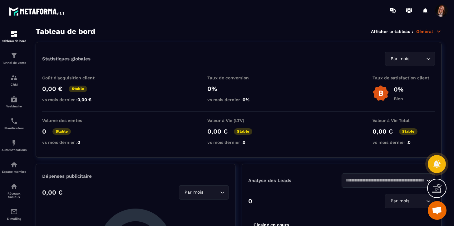
scroll to position [812, 0]
click at [17, 63] on p "Tunnel de vente" at bounding box center [14, 62] width 25 height 3
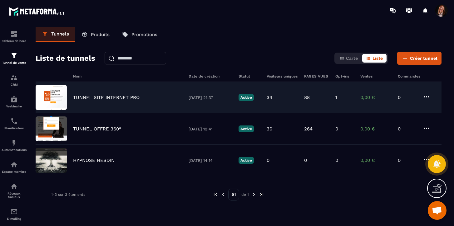
click at [337, 98] on div "1" at bounding box center [344, 98] width 19 height 6
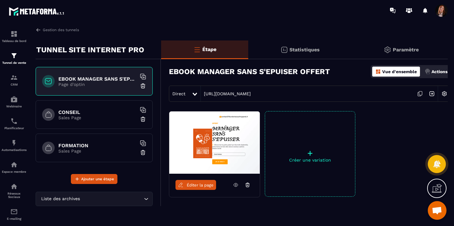
click at [302, 50] on p "Statistiques" at bounding box center [304, 50] width 30 height 6
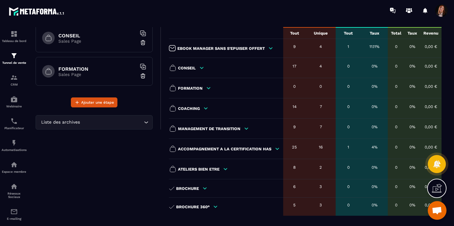
scroll to position [77, 0]
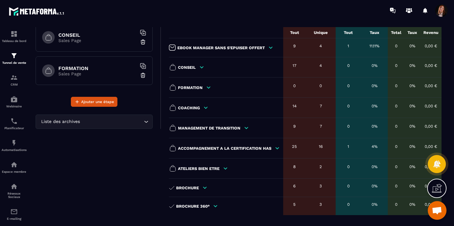
click at [276, 147] on icon at bounding box center [277, 149] width 6 height 6
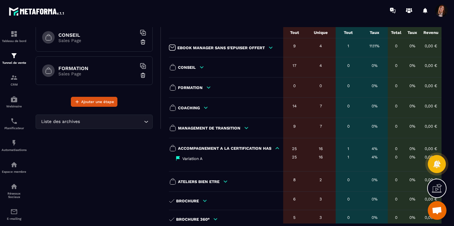
click at [347, 158] on div "1" at bounding box center [347, 157] width 19 height 5
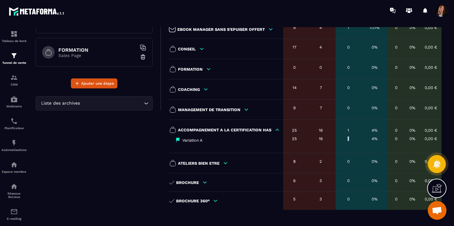
scroll to position [101, 0]
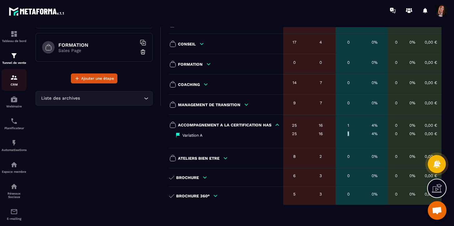
click at [14, 81] on img at bounding box center [13, 77] width 7 height 7
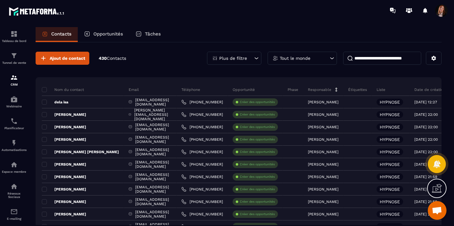
click at [102, 33] on p "Opportunités" at bounding box center [108, 34] width 30 height 6
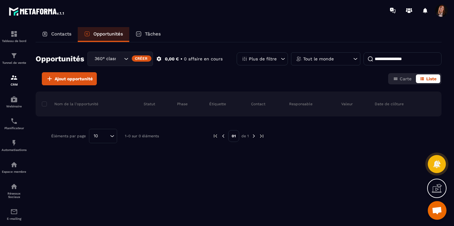
click at [312, 59] on p "Tout le monde" at bounding box center [318, 59] width 31 height 4
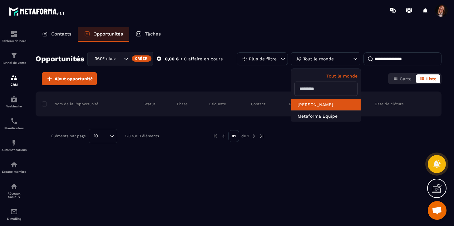
click at [306, 111] on li "[PERSON_NAME]" at bounding box center [325, 117] width 69 height 12
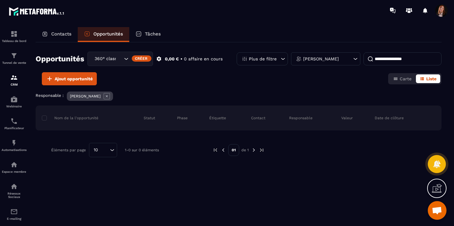
click at [257, 60] on p "Plus de filtre" at bounding box center [263, 59] width 28 height 4
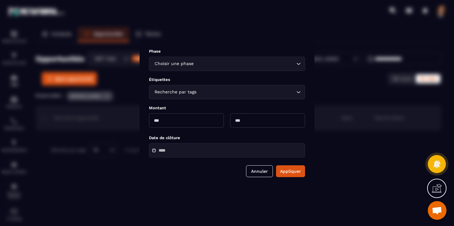
click at [195, 66] on input "Search for option" at bounding box center [245, 64] width 100 height 7
click at [328, 36] on div "Modal window" at bounding box center [227, 113] width 454 height 226
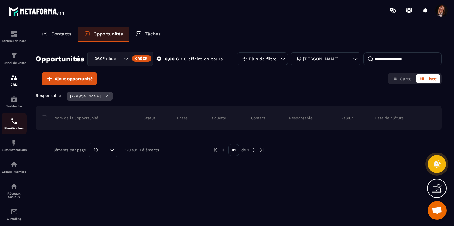
click at [15, 129] on p "Planificateur" at bounding box center [14, 128] width 25 height 3
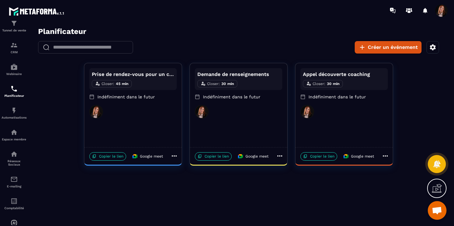
scroll to position [35, 0]
click at [16, 137] on div "Espace membre" at bounding box center [14, 133] width 25 height 12
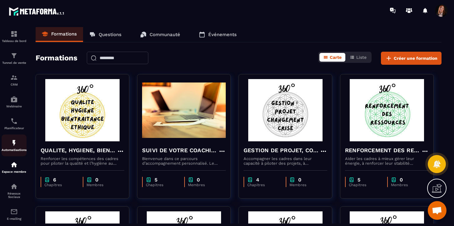
click at [15, 144] on img at bounding box center [13, 142] width 7 height 7
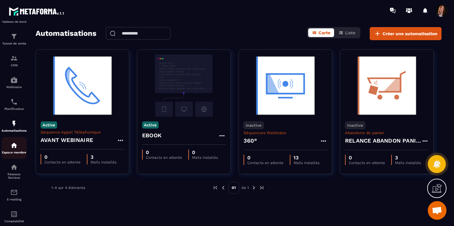
scroll to position [23, 0]
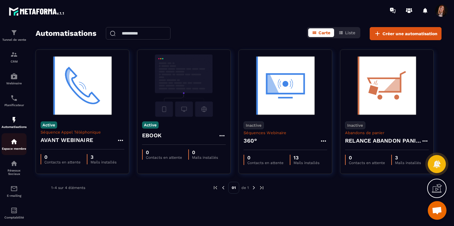
click at [16, 150] on p "Espace membre" at bounding box center [14, 148] width 25 height 3
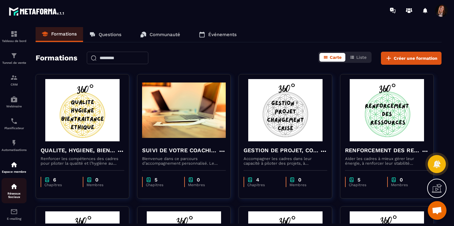
click at [13, 191] on img at bounding box center [13, 186] width 7 height 7
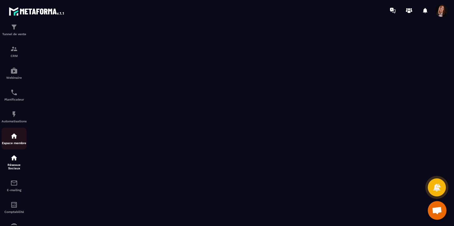
scroll to position [57, 0]
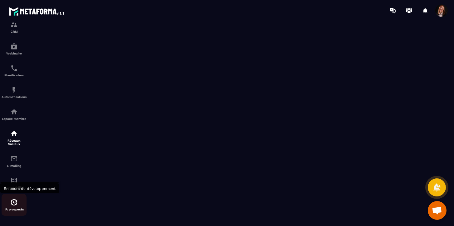
click at [14, 206] on img at bounding box center [13, 202] width 7 height 7
click at [28, 10] on img at bounding box center [37, 11] width 56 height 11
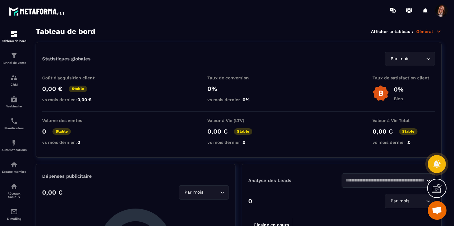
click at [425, 31] on p "Général" at bounding box center [428, 32] width 25 height 6
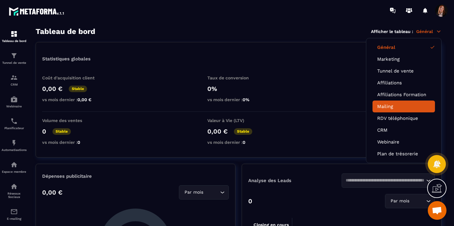
click at [387, 104] on link "Mailing" at bounding box center [403, 107] width 53 height 6
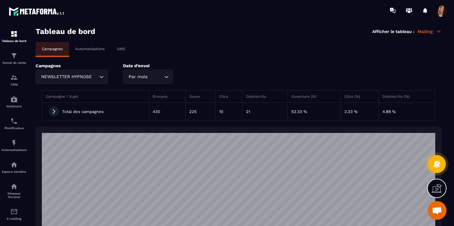
click at [438, 30] on icon at bounding box center [438, 32] width 6 height 6
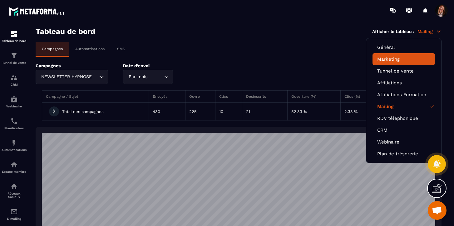
click at [379, 59] on link "Marketing" at bounding box center [403, 59] width 53 height 6
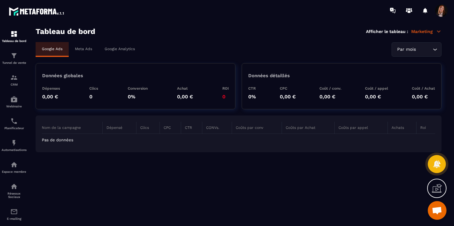
click at [82, 49] on p "Meta Ads" at bounding box center [83, 49] width 17 height 4
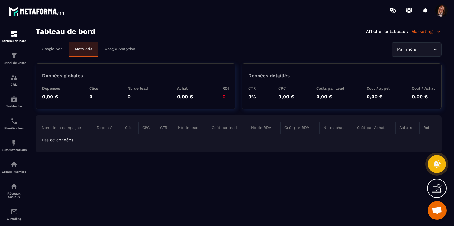
click at [119, 49] on p "Google Analytics" at bounding box center [119, 49] width 30 height 4
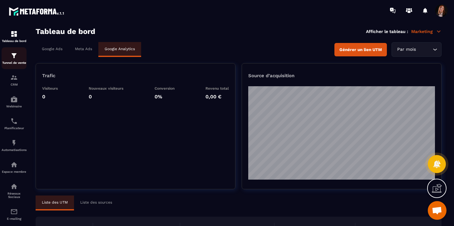
click at [14, 55] on img at bounding box center [13, 55] width 7 height 7
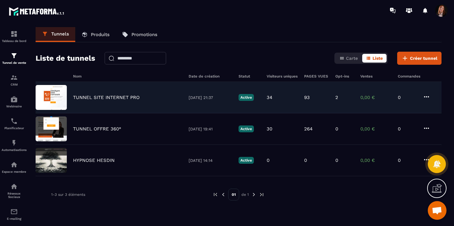
click at [338, 99] on div "2" at bounding box center [344, 98] width 19 height 6
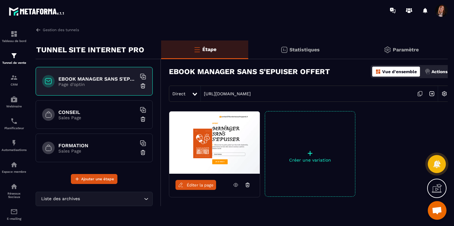
click at [297, 52] on p "Statistiques" at bounding box center [304, 50] width 30 height 6
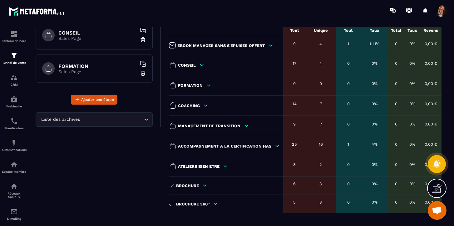
scroll to position [88, 0]
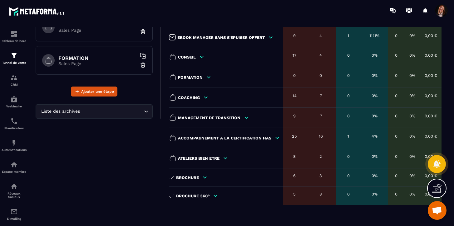
click at [276, 137] on icon at bounding box center [277, 138] width 6 height 6
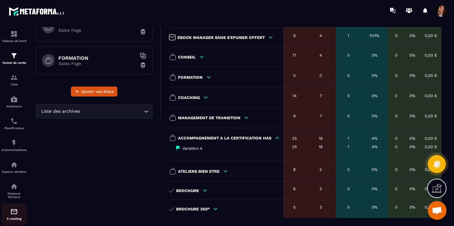
click at [15, 213] on img at bounding box center [13, 211] width 7 height 7
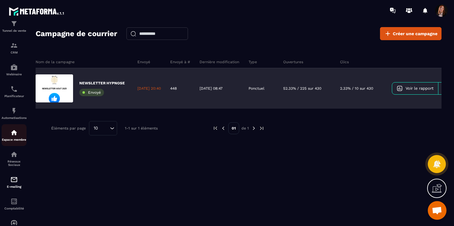
scroll to position [57, 0]
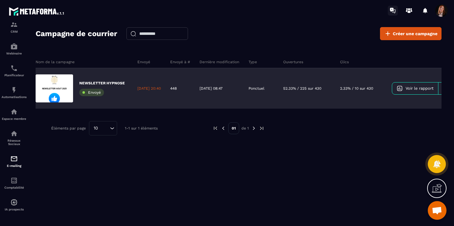
click at [393, 9] on icon at bounding box center [392, 11] width 10 height 10
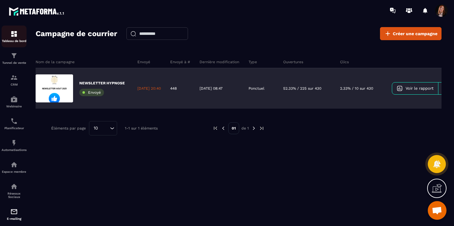
click at [14, 35] on img at bounding box center [13, 33] width 7 height 7
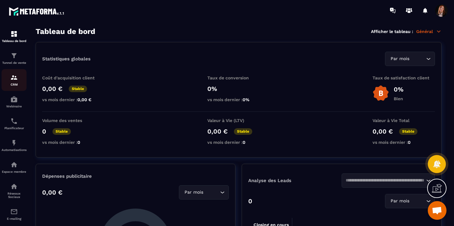
click at [14, 79] on img at bounding box center [13, 77] width 7 height 7
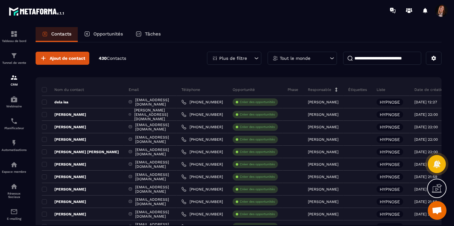
click at [333, 58] on icon at bounding box center [332, 58] width 4 height 2
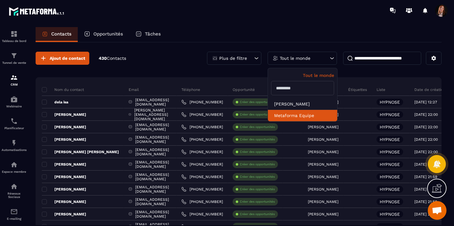
click at [294, 115] on li "Metaforma Equipe" at bounding box center [302, 116] width 69 height 12
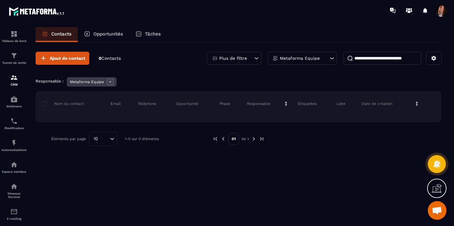
click at [329, 56] on icon at bounding box center [331, 58] width 6 height 6
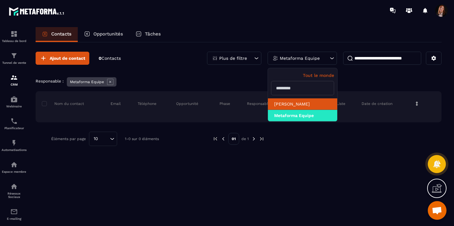
click at [292, 110] on li "[PERSON_NAME]" at bounding box center [302, 116] width 69 height 12
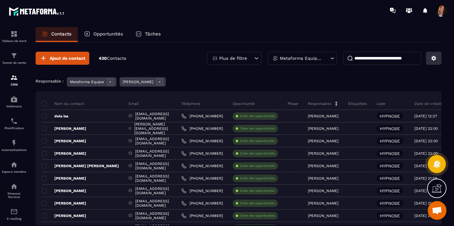
click at [434, 57] on icon at bounding box center [433, 58] width 5 height 5
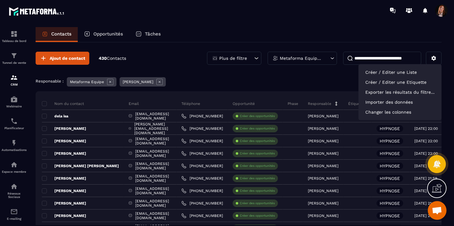
click at [232, 88] on div "Responsable : Metaforma Equipe [PERSON_NAME]" at bounding box center [239, 82] width 406 height 11
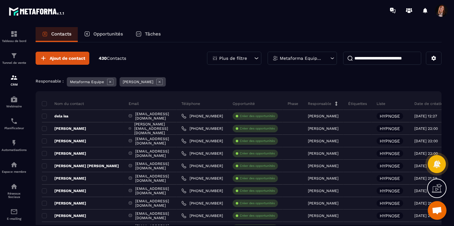
click at [237, 58] on p "Plus de filtre" at bounding box center [233, 58] width 28 height 4
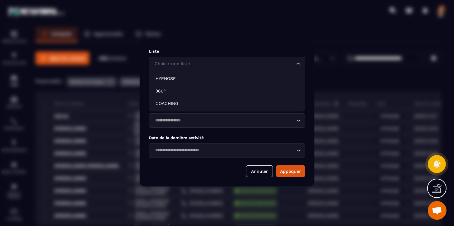
click at [201, 65] on input "Search for option" at bounding box center [224, 64] width 142 height 7
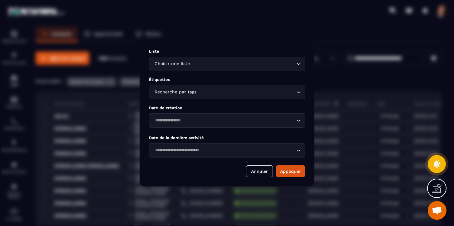
click at [197, 45] on div "Liste Choisir une liste Loading... Étiquettes Recherche par tags Loading... Dat…" at bounding box center [226, 113] width 175 height 147
click at [177, 21] on div "Modal window" at bounding box center [227, 113] width 454 height 226
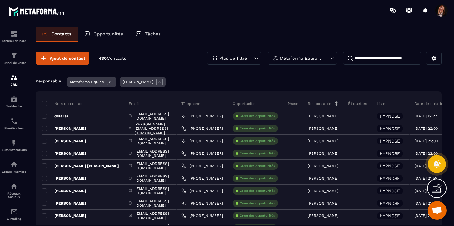
click at [109, 82] on icon at bounding box center [110, 82] width 2 height 2
click at [108, 80] on icon at bounding box center [107, 82] width 6 height 6
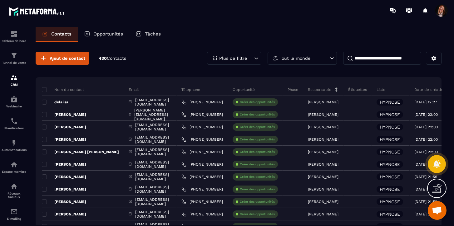
click at [109, 32] on p "Opportunités" at bounding box center [108, 34] width 30 height 6
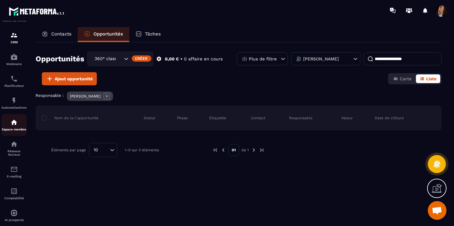
scroll to position [57, 0]
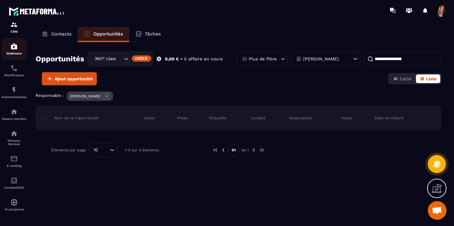
click at [14, 44] on img at bounding box center [13, 46] width 7 height 7
